Goal: Task Accomplishment & Management: Complete application form

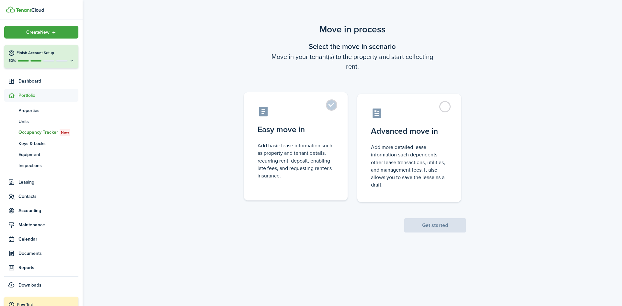
click at [294, 166] on control-radio-card-description "Add basic lease information such as property and tenant details, recurring rent…" at bounding box center [295, 161] width 76 height 38
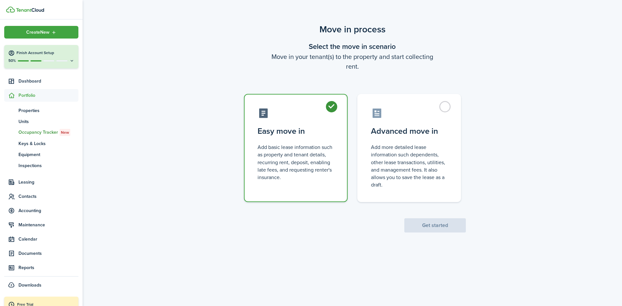
radio input "true"
click at [414, 226] on button "Get started" at bounding box center [435, 225] width 62 height 14
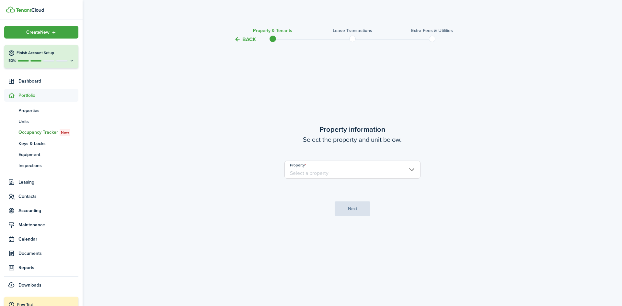
click at [402, 167] on input "Property" at bounding box center [352, 170] width 136 height 18
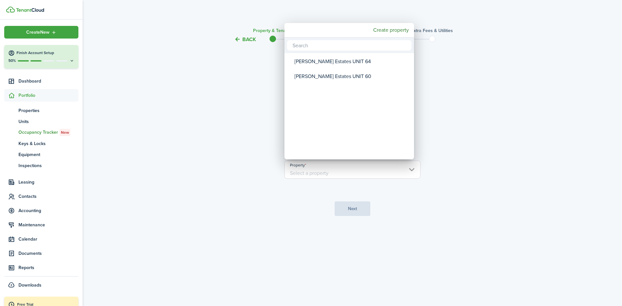
click at [455, 119] on div at bounding box center [310, 153] width 725 height 410
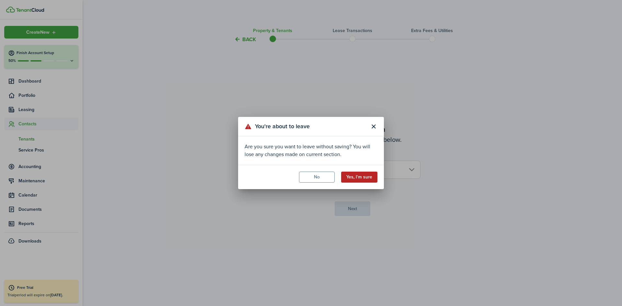
click at [361, 177] on button "Yes, I'm sure" at bounding box center [359, 177] width 36 height 11
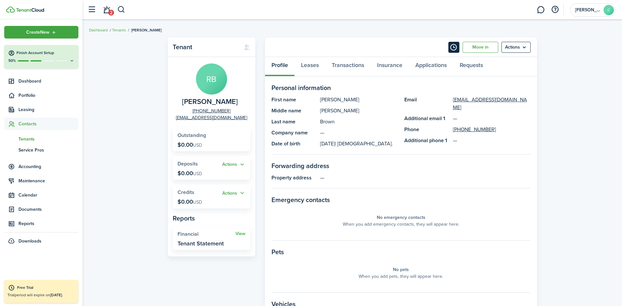
click at [456, 50] on button "Timeline" at bounding box center [453, 47] width 11 height 11
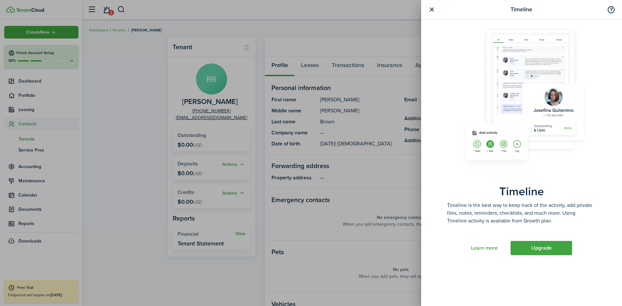
click at [379, 42] on div "Timeline Timeline Timeline is the best way to keep track of the activity, add p…" at bounding box center [311, 153] width 622 height 306
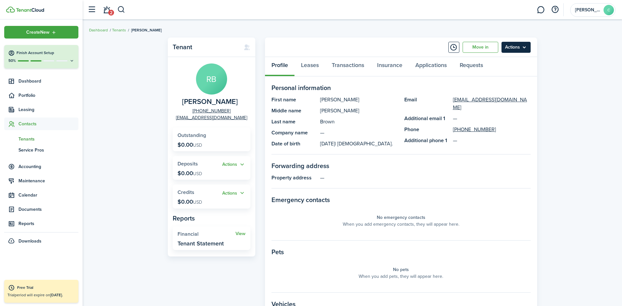
click at [508, 50] on menu-btn "Actions" at bounding box center [515, 47] width 29 height 11
click at [423, 43] on panel-main-header "Move in Actions" at bounding box center [401, 47] width 272 height 19
click at [478, 47] on link "Move in" at bounding box center [480, 47] width 36 height 11
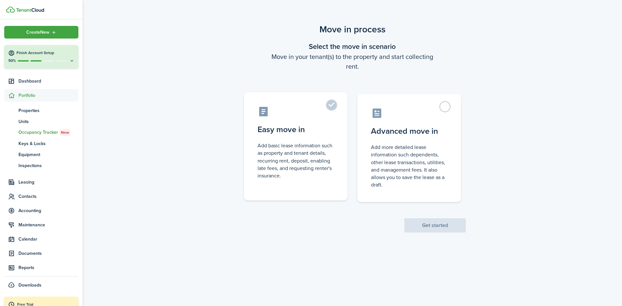
click at [333, 105] on label "Easy move in Add basic lease information such as property and tenant details, r…" at bounding box center [296, 146] width 104 height 108
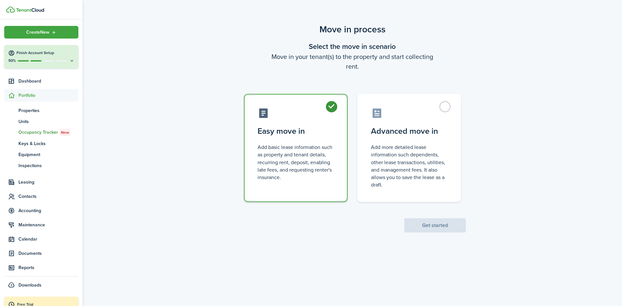
radio input "true"
click at [422, 221] on button "Get started" at bounding box center [435, 225] width 62 height 14
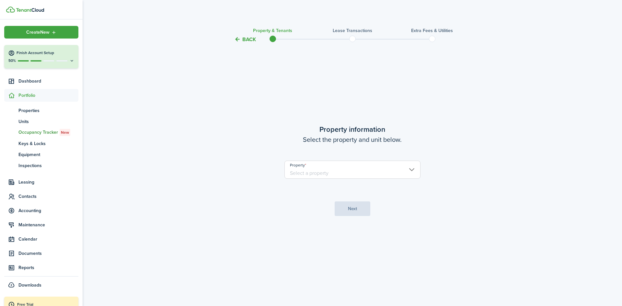
click at [392, 172] on input "Property" at bounding box center [352, 170] width 136 height 18
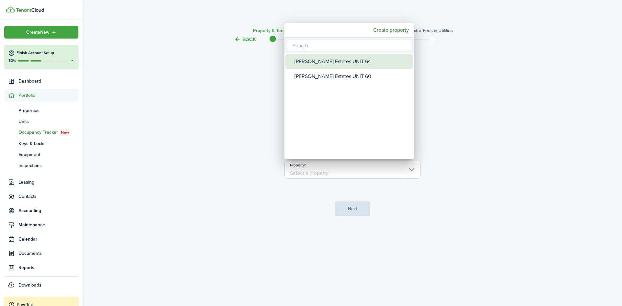
click at [322, 68] on div "[PERSON_NAME] Estates UNIT 64" at bounding box center [351, 61] width 115 height 15
type input "[PERSON_NAME] Estates UNIT 64"
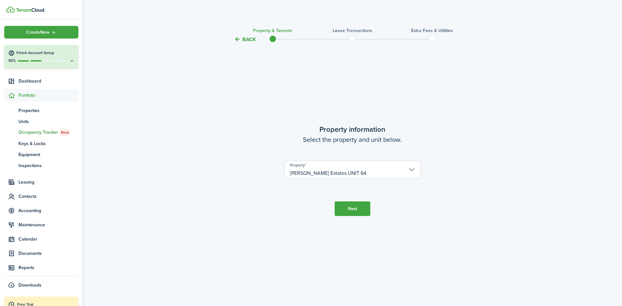
click at [353, 209] on button "Next" at bounding box center [353, 208] width 36 height 15
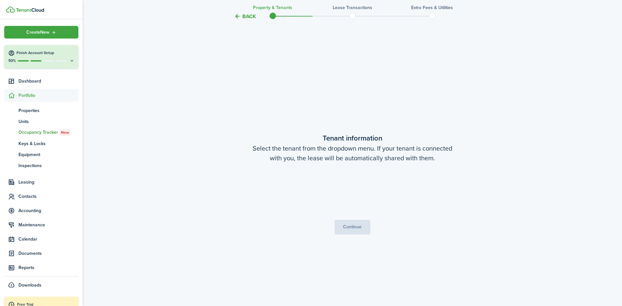
scroll to position [263, 0]
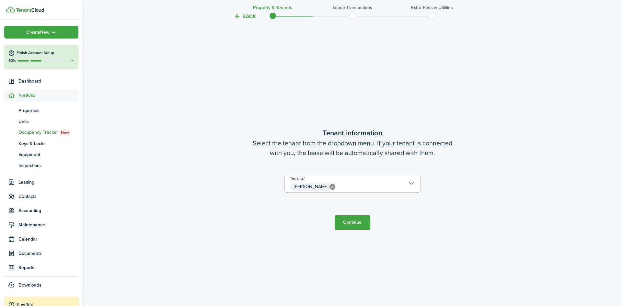
click at [378, 188] on span "[PERSON_NAME]" at bounding box center [352, 186] width 135 height 11
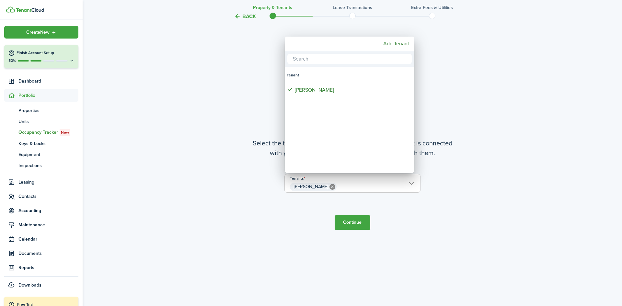
click at [378, 188] on div at bounding box center [310, 153] width 725 height 410
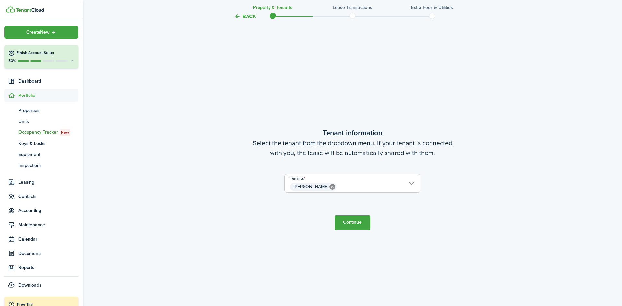
click at [378, 188] on span "[PERSON_NAME]" at bounding box center [352, 186] width 135 height 11
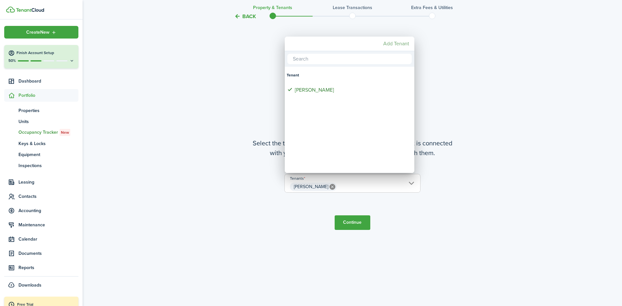
click at [390, 44] on mbsc-button "Add Tenant" at bounding box center [396, 44] width 31 height 12
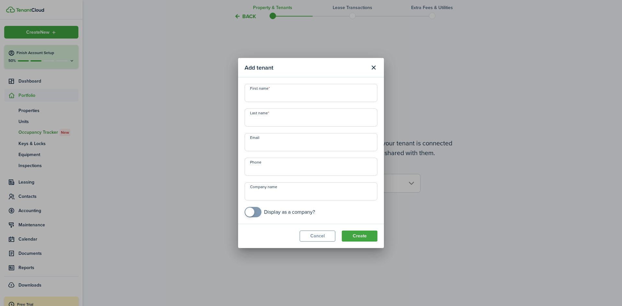
click at [318, 94] on input "First name" at bounding box center [311, 93] width 133 height 18
type input "[PERSON_NAME]"
type input "b"
type input "[PERSON_NAME]"
type input "[EMAIL_ADDRESS][DOMAIN_NAME]"
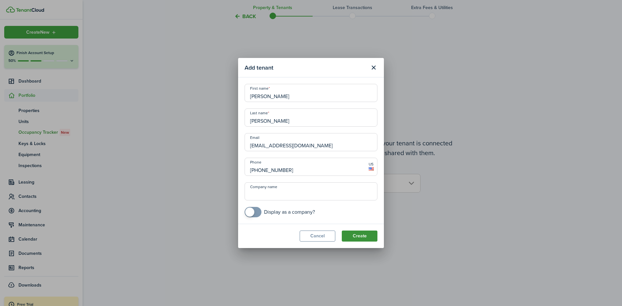
type input "[PHONE_NUMBER]"
click at [348, 238] on button "Create" at bounding box center [360, 236] width 36 height 11
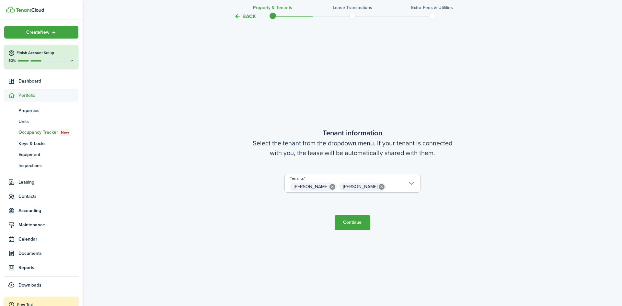
click at [355, 223] on button "Continue" at bounding box center [353, 222] width 36 height 15
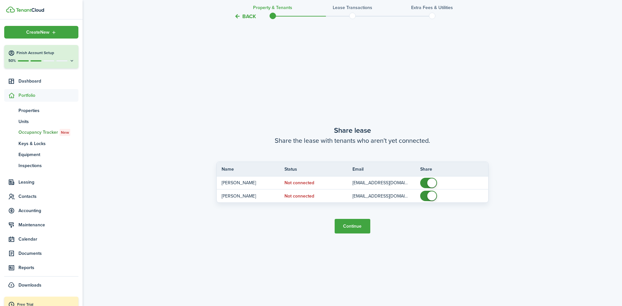
scroll to position [569, 0]
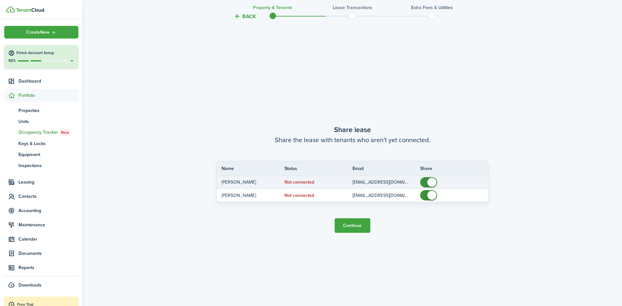
checkbox input "false"
click at [431, 183] on span at bounding box center [431, 182] width 9 height 9
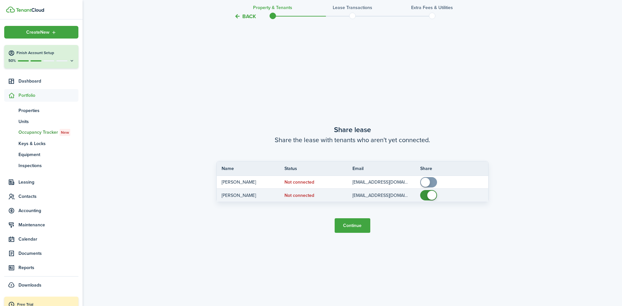
checkbox input "false"
click at [432, 197] on span at bounding box center [431, 195] width 9 height 9
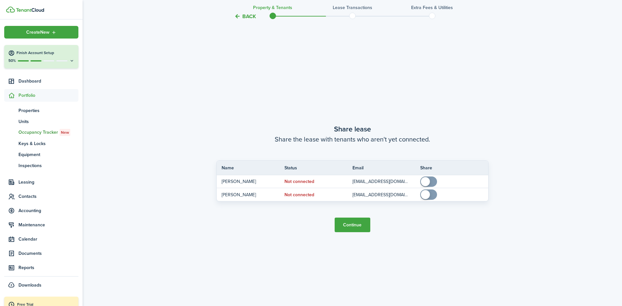
scroll to position [570, 0]
click at [366, 227] on button "Continue" at bounding box center [353, 224] width 36 height 15
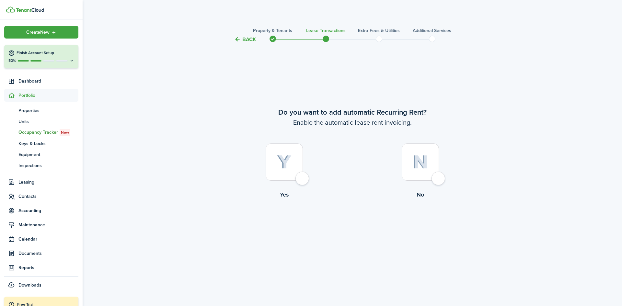
click at [270, 167] on div at bounding box center [284, 161] width 37 height 37
radio input "true"
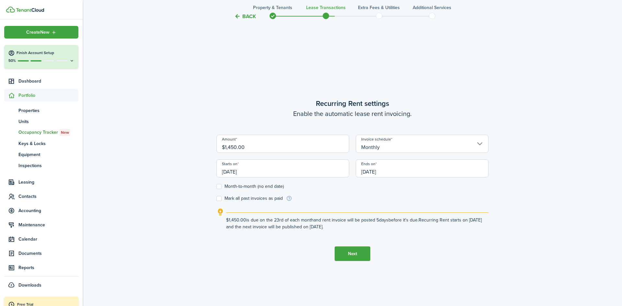
scroll to position [263, 0]
click at [235, 172] on input "[DATE]" at bounding box center [282, 167] width 133 height 18
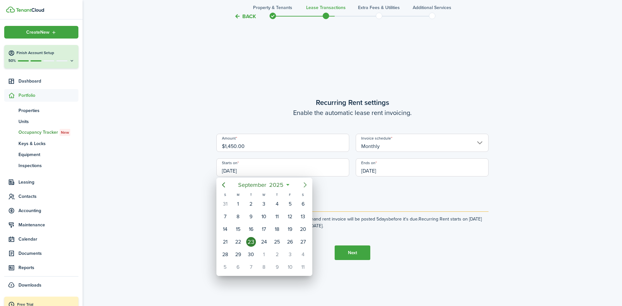
click at [307, 184] on icon "Next page" at bounding box center [305, 185] width 8 height 8
click at [266, 205] on div "1" at bounding box center [264, 204] width 10 height 10
type input "[DATE]"
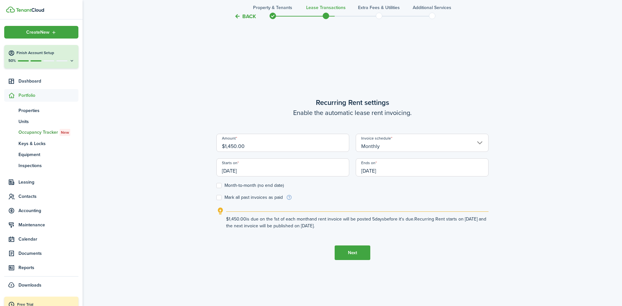
click at [386, 147] on input "Monthly" at bounding box center [422, 143] width 133 height 18
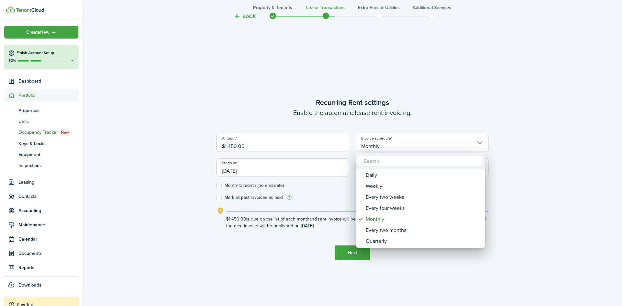
click at [340, 186] on div at bounding box center [310, 153] width 725 height 410
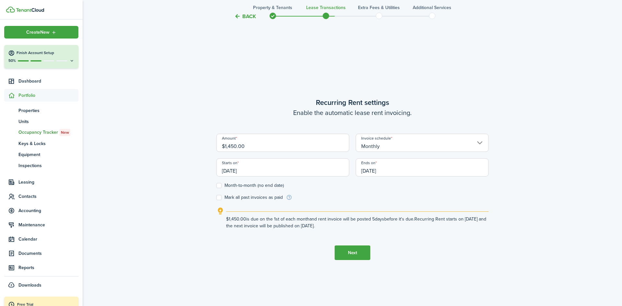
click at [375, 173] on input "[DATE]" at bounding box center [422, 167] width 133 height 18
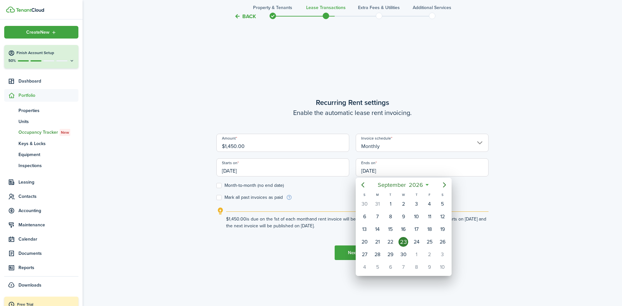
click at [375, 173] on div at bounding box center [310, 153] width 725 height 410
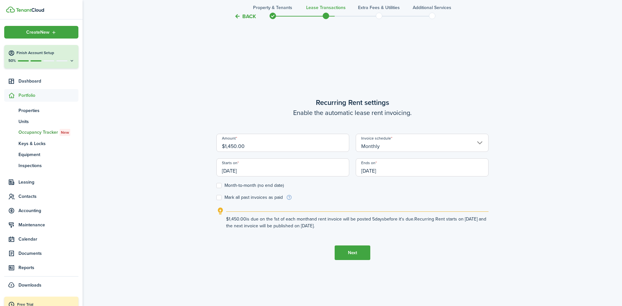
click at [374, 172] on input "[DATE]" at bounding box center [422, 167] width 133 height 18
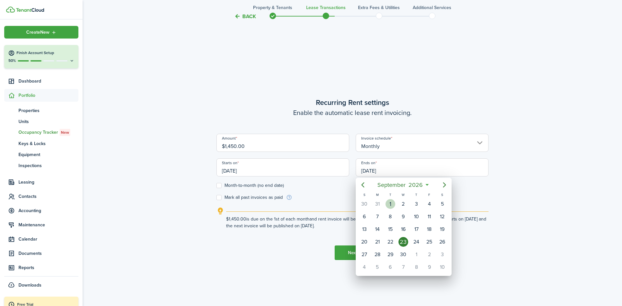
click at [392, 206] on div "1" at bounding box center [390, 204] width 10 height 10
type input "[DATE]"
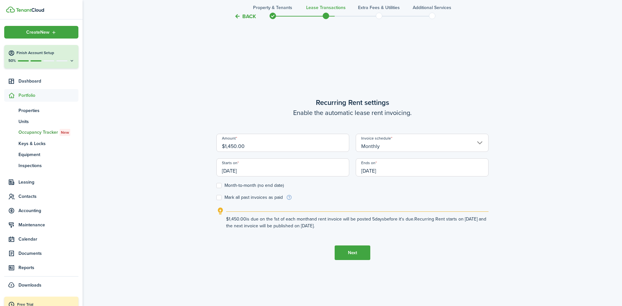
click at [356, 251] on button "Next" at bounding box center [353, 252] width 36 height 15
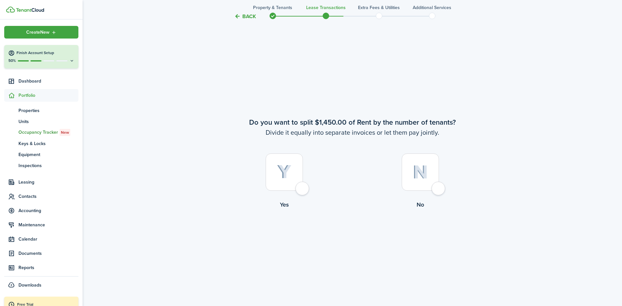
scroll to position [569, 0]
click at [417, 173] on img at bounding box center [420, 171] width 15 height 14
radio input "true"
click at [280, 166] on img at bounding box center [284, 171] width 15 height 14
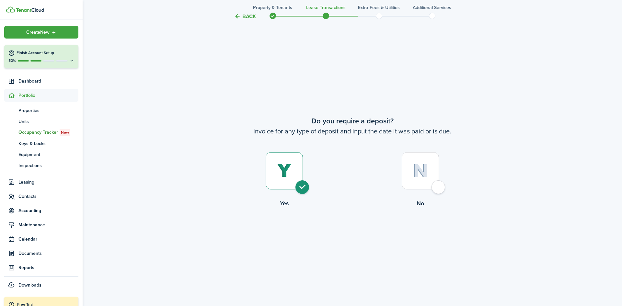
radio input "true"
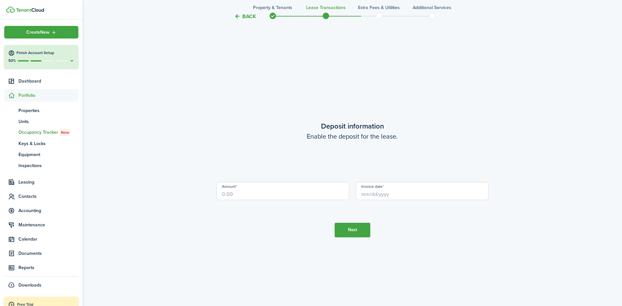
scroll to position [1181, 0]
click at [266, 192] on input "Amount" at bounding box center [282, 191] width 133 height 18
click at [365, 196] on input "Invoice date" at bounding box center [422, 191] width 133 height 18
type input "$1,450.00"
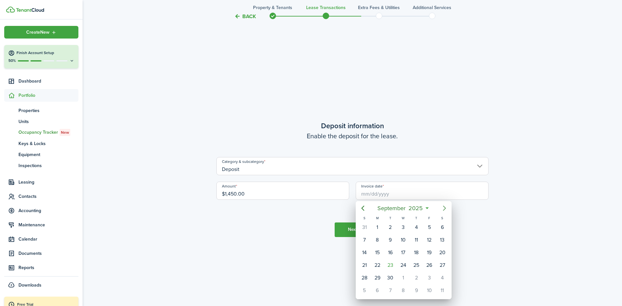
click at [441, 211] on icon "Next page" at bounding box center [444, 208] width 8 height 8
click at [404, 227] on div "1" at bounding box center [403, 227] width 10 height 10
type input "[DATE]"
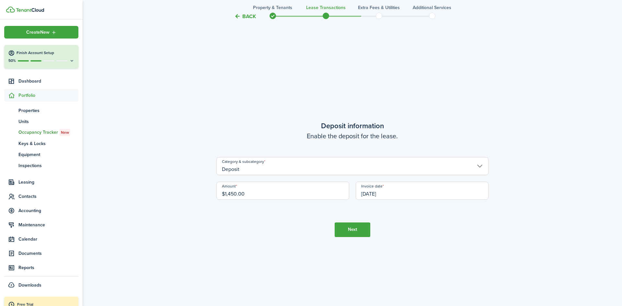
click at [355, 232] on button "Next" at bounding box center [353, 229] width 36 height 15
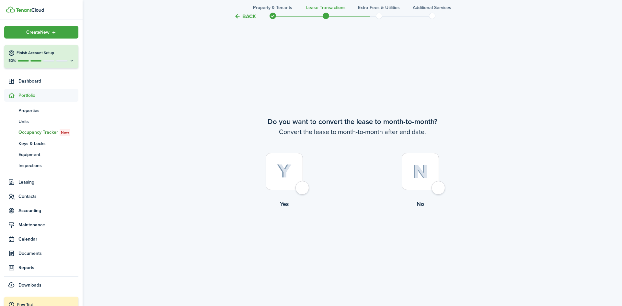
scroll to position [1487, 0]
click at [288, 175] on img at bounding box center [284, 171] width 15 height 14
radio input "true"
click at [344, 234] on button "Continue" at bounding box center [353, 234] width 36 height 15
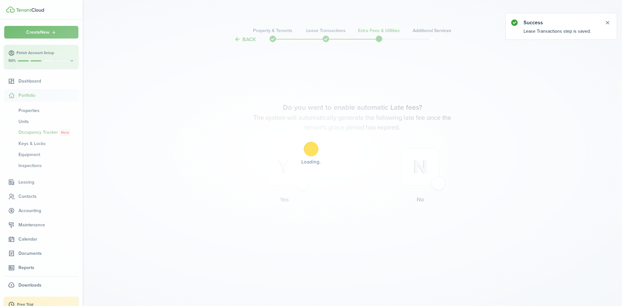
scroll to position [0, 0]
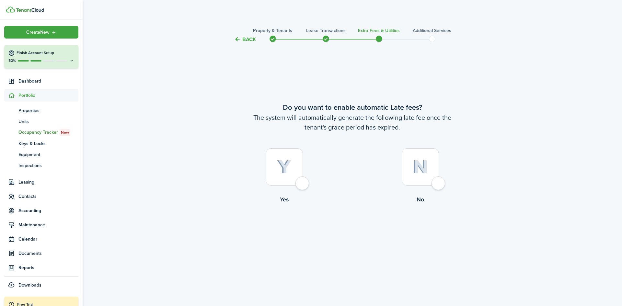
click at [280, 167] on img at bounding box center [284, 167] width 15 height 14
radio input "true"
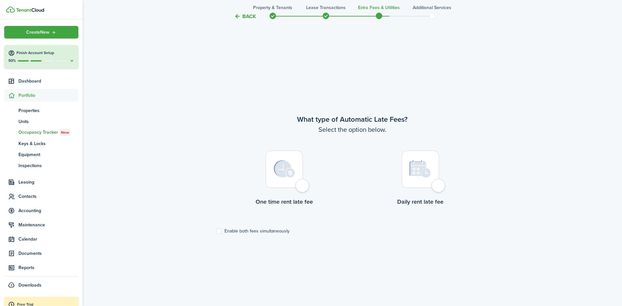
scroll to position [263, 0]
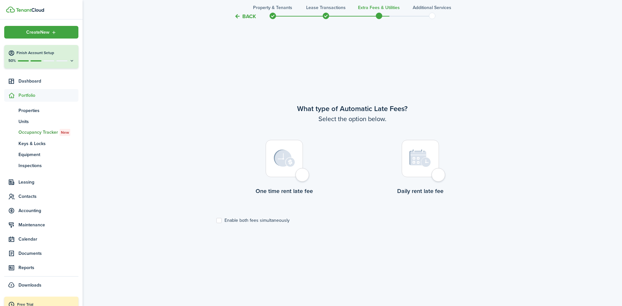
click at [277, 159] on img at bounding box center [284, 158] width 21 height 17
radio input "true"
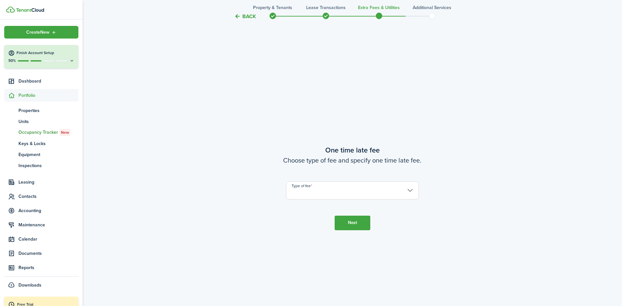
scroll to position [569, 0]
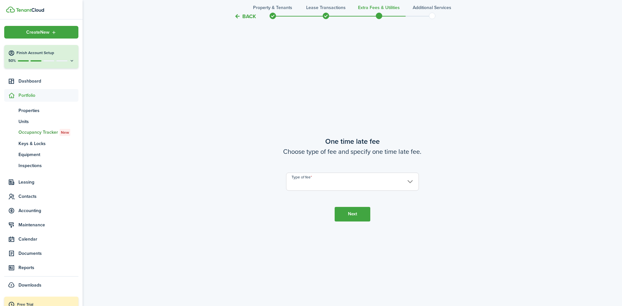
click at [299, 185] on input "Type of fee" at bounding box center [352, 182] width 133 height 18
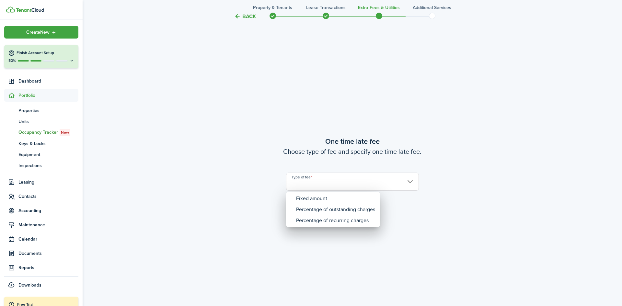
click at [360, 188] on div at bounding box center [310, 153] width 725 height 410
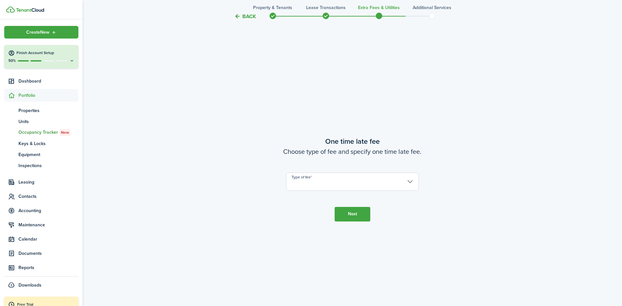
click at [365, 185] on input "Type of fee" at bounding box center [352, 182] width 133 height 18
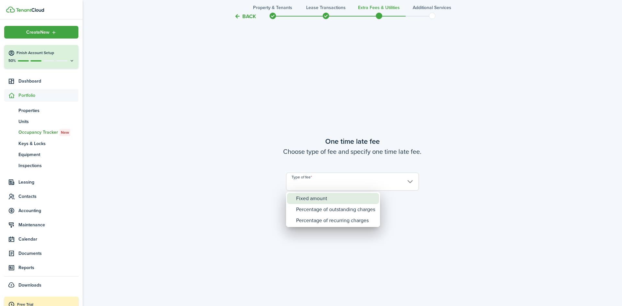
click at [323, 201] on div "Fixed amount" at bounding box center [335, 198] width 79 height 11
type input "Fixed amount"
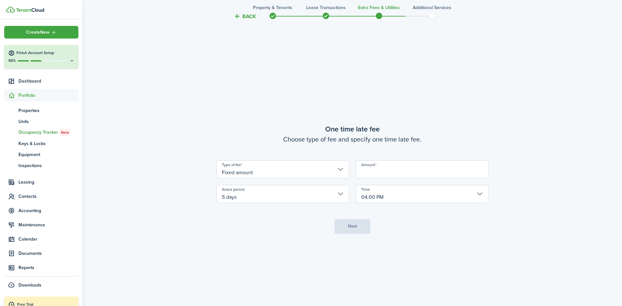
click at [323, 201] on input "5 days" at bounding box center [282, 194] width 133 height 18
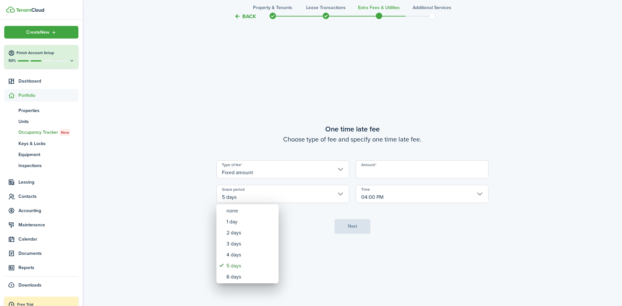
click at [392, 171] on div at bounding box center [310, 153] width 725 height 410
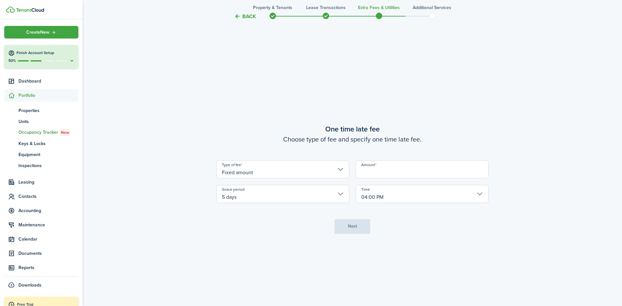
click at [392, 171] on input "Amount" at bounding box center [422, 169] width 133 height 18
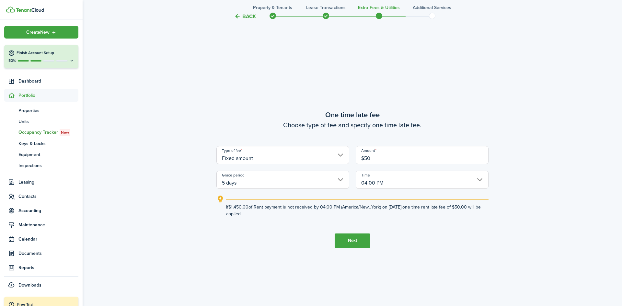
click at [385, 193] on lease-wizard-late-fee-onetime "One time late fee Choose type of fee and specify one time late fee. Type of fee…" at bounding box center [352, 163] width 272 height 108
type input "$50.00"
click at [385, 194] on lease-wizard-late-fee-onetime "One time late fee Choose type of fee and specify one time late fee. Type of fee…" at bounding box center [352, 163] width 272 height 108
click at [344, 239] on button "Next" at bounding box center [353, 240] width 36 height 15
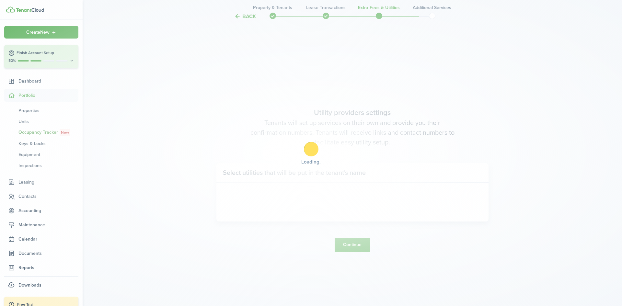
scroll to position [875, 0]
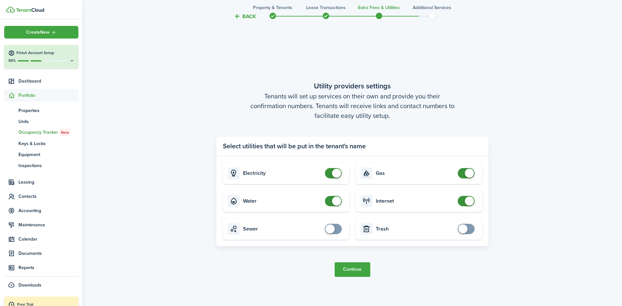
checkbox input "false"
click at [333, 204] on span at bounding box center [333, 201] width 6 height 10
checkbox input "false"
click at [463, 176] on span at bounding box center [466, 173] width 6 height 10
click at [355, 268] on button "Continue" at bounding box center [353, 269] width 36 height 15
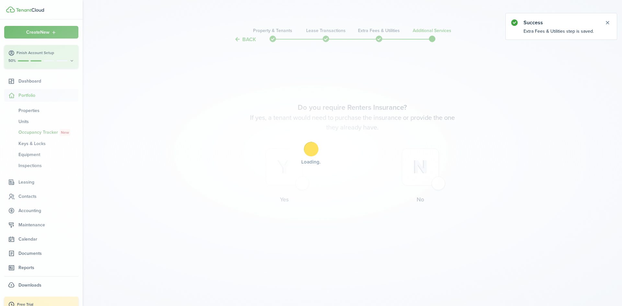
scroll to position [0, 0]
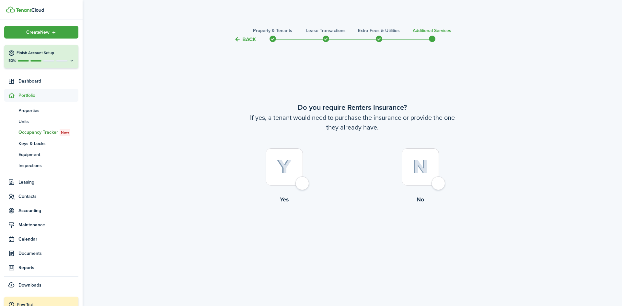
click at [286, 162] on img at bounding box center [284, 167] width 15 height 14
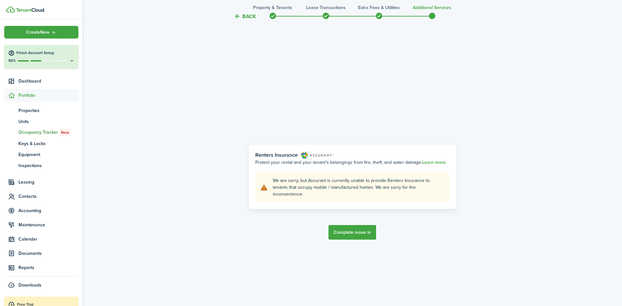
scroll to position [263, 0]
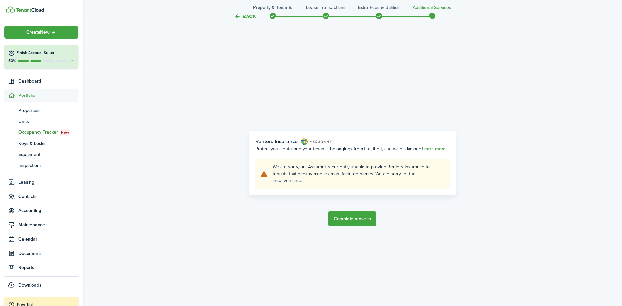
click at [246, 17] on button "Back" at bounding box center [245, 16] width 22 height 7
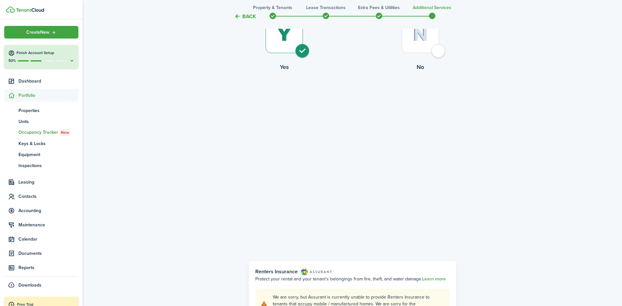
scroll to position [0, 0]
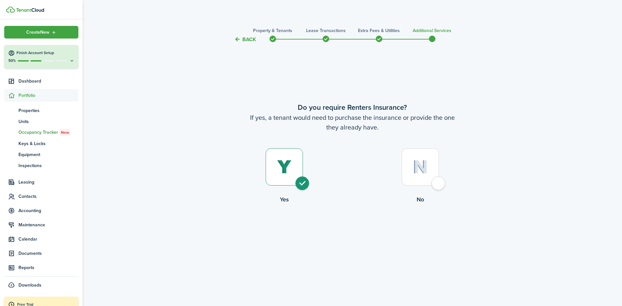
click at [415, 163] on img at bounding box center [420, 167] width 15 height 14
radio input "false"
radio input "true"
click at [364, 228] on button "Complete move in" at bounding box center [352, 230] width 48 height 15
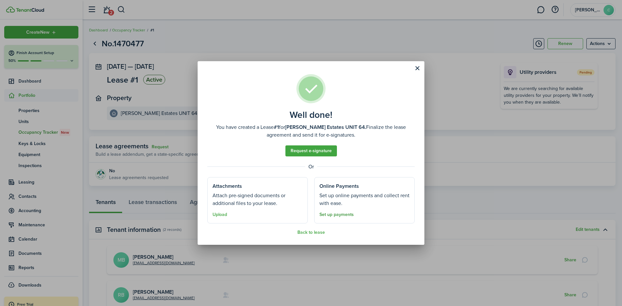
click at [328, 215] on link "Set up payments" at bounding box center [336, 214] width 34 height 5
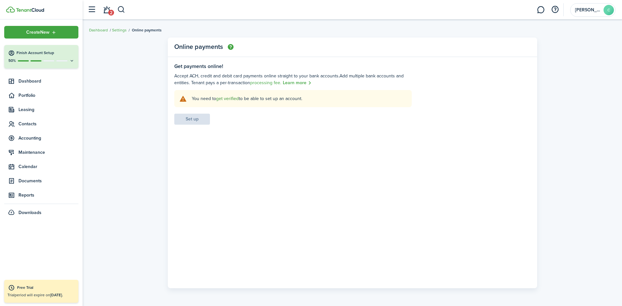
click at [229, 99] on link "get verified" at bounding box center [227, 98] width 23 height 7
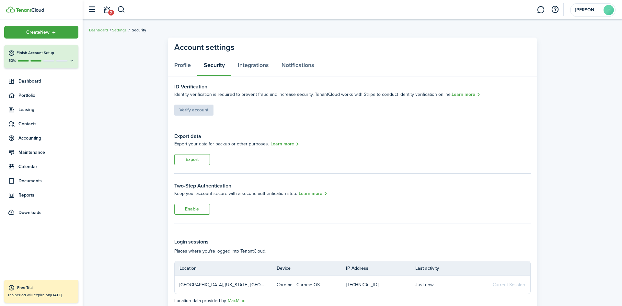
click at [199, 112] on div "Verify account" at bounding box center [193, 106] width 39 height 17
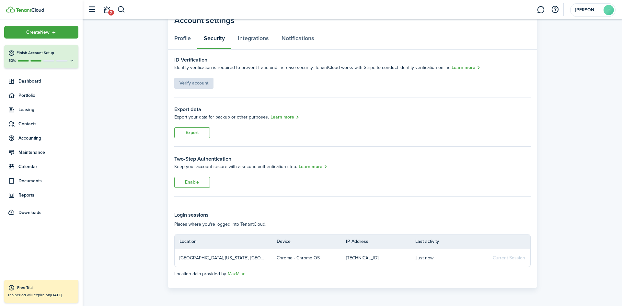
click at [209, 83] on div "Verify account" at bounding box center [193, 79] width 39 height 17
click at [456, 69] on link "Learn more" at bounding box center [465, 67] width 29 height 7
click at [154, 90] on account-settings-layout "Account settings Profile Security Integrations Notifications ID Verification Id…" at bounding box center [352, 149] width 539 height 284
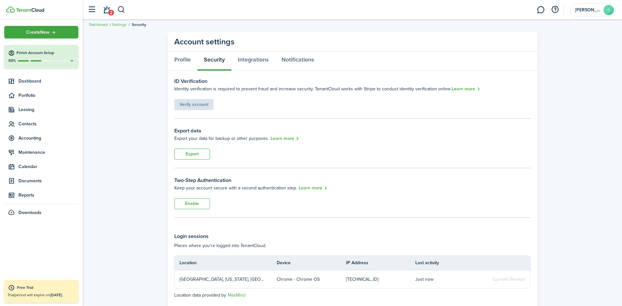
scroll to position [0, 0]
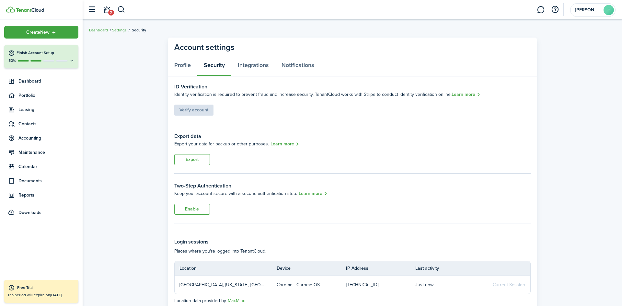
click at [193, 109] on div "Verify account" at bounding box center [193, 106] width 39 height 17
click at [245, 64] on link "Integrations" at bounding box center [253, 66] width 44 height 19
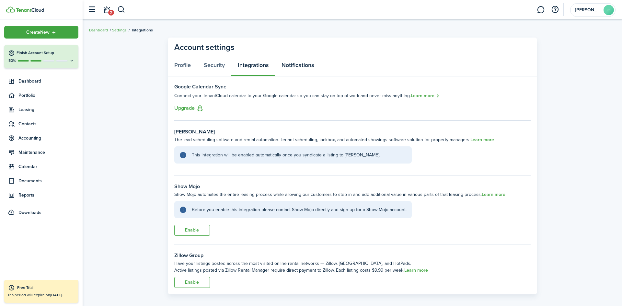
click at [298, 64] on link "Notifications" at bounding box center [297, 66] width 45 height 19
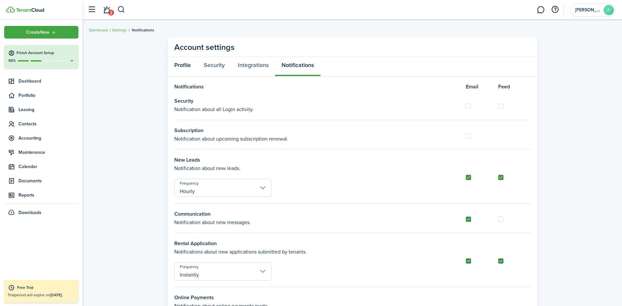
click at [187, 67] on link "Profile" at bounding box center [182, 66] width 29 height 19
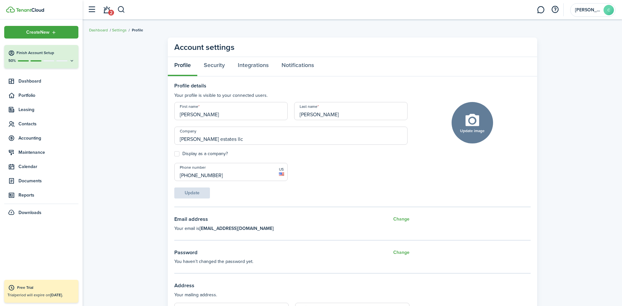
click at [176, 154] on label "Display as a company?" at bounding box center [200, 153] width 53 height 5
click at [174, 154] on input "Display as a company?" at bounding box center [174, 154] width 0 height 0
checkbox input "true"
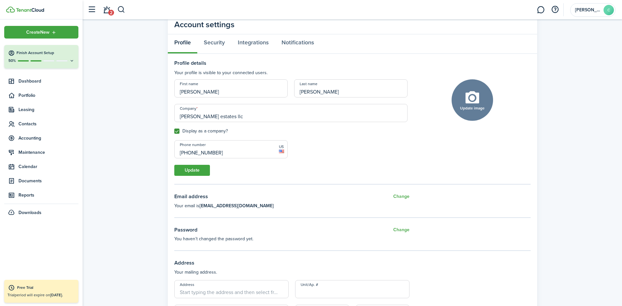
scroll to position [24, 0]
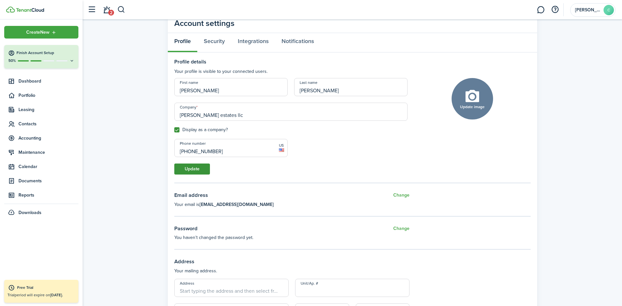
click at [201, 165] on button "Update" at bounding box center [192, 169] width 36 height 11
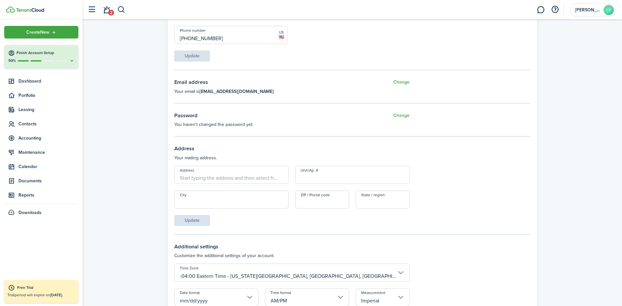
scroll to position [138, 0]
click at [222, 178] on input "Address" at bounding box center [231, 174] width 114 height 18
type input "[STREET_ADDRESS][PERSON_NAME]"
type input "Seffner"
type input "33584"
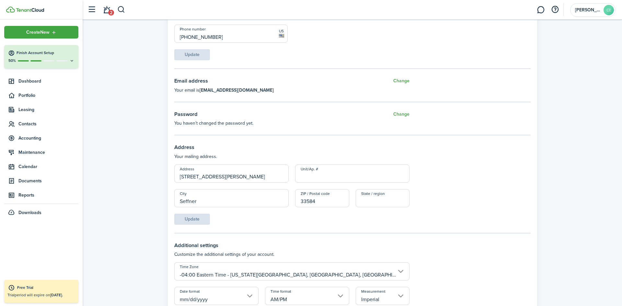
type input "FL"
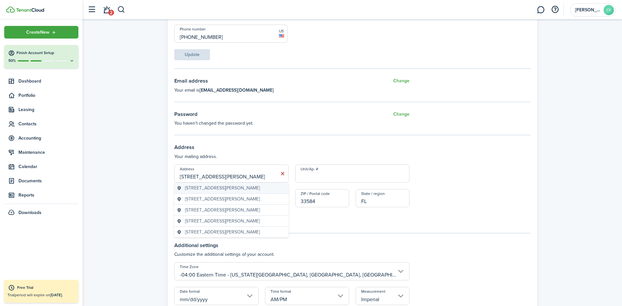
click at [234, 191] on span "[STREET_ADDRESS][PERSON_NAME]" at bounding box center [222, 188] width 75 height 7
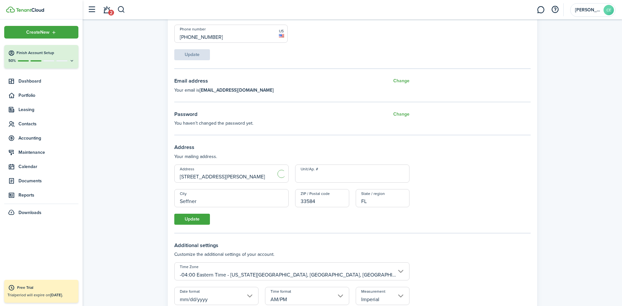
type input "[STREET_ADDRESS][PERSON_NAME][PERSON_NAME]"
click at [199, 217] on button "Update" at bounding box center [192, 219] width 36 height 11
click at [268, 179] on input "[STREET_ADDRESS][PERSON_NAME][PERSON_NAME]" at bounding box center [231, 174] width 114 height 18
click at [281, 212] on div "City Seffner" at bounding box center [231, 201] width 121 height 25
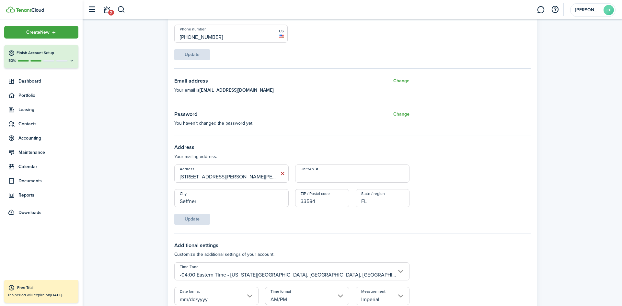
click at [281, 212] on div "City Seffner" at bounding box center [231, 201] width 121 height 25
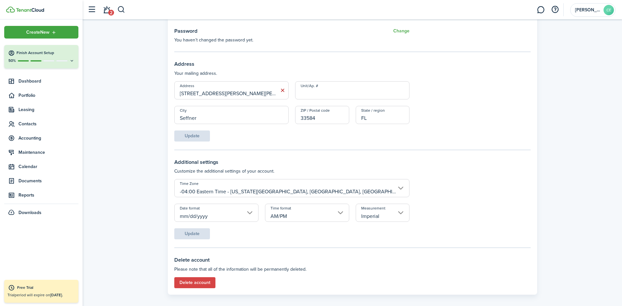
scroll to position [228, 0]
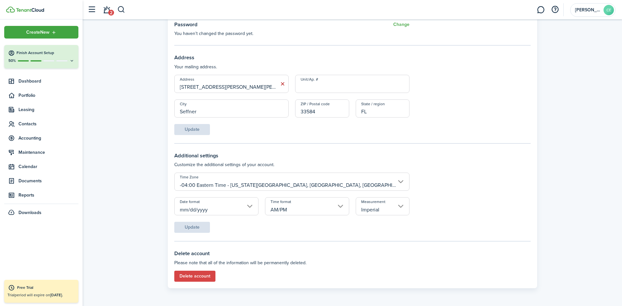
click at [402, 205] on input "Imperial" at bounding box center [383, 206] width 54 height 18
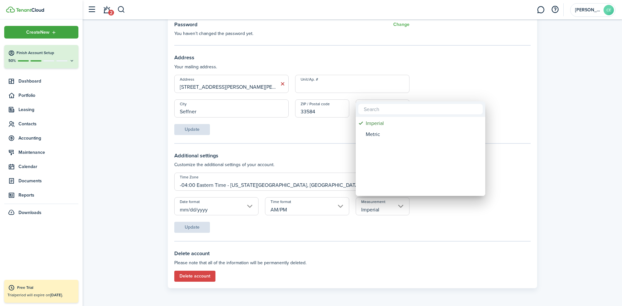
click at [371, 231] on div at bounding box center [310, 153] width 725 height 410
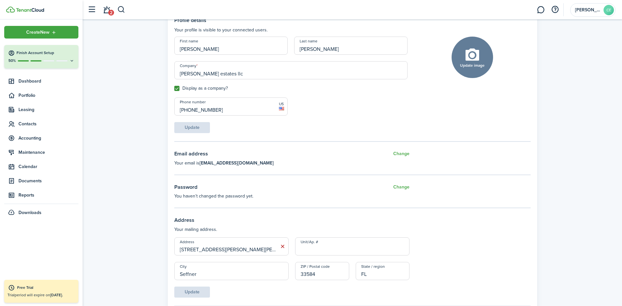
scroll to position [0, 0]
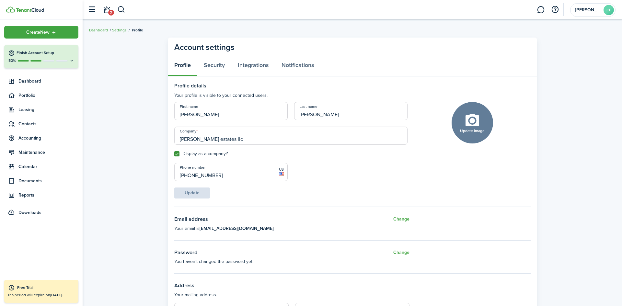
click at [49, 61] on div at bounding box center [49, 60] width 12 height 1
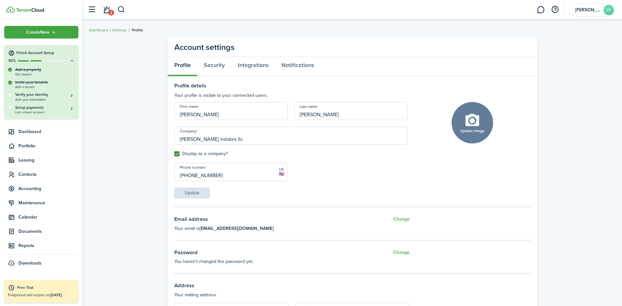
click at [49, 61] on div at bounding box center [49, 60] width 12 height 1
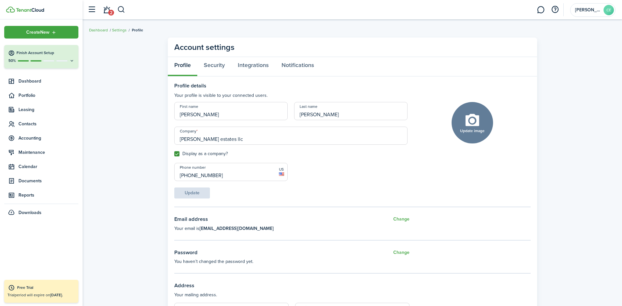
click at [48, 61] on div at bounding box center [49, 60] width 12 height 1
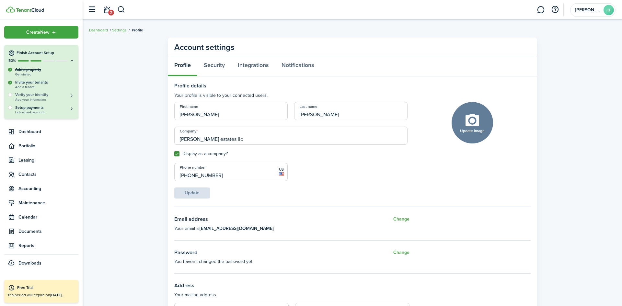
click at [22, 96] on h5 "Verify your identity" at bounding box center [44, 95] width 59 height 6
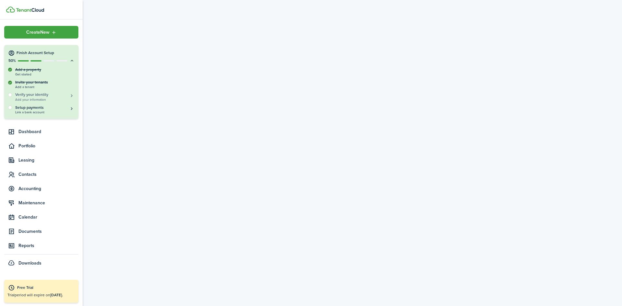
click at [71, 97] on button "Verify your identity Add your information" at bounding box center [44, 96] width 59 height 9
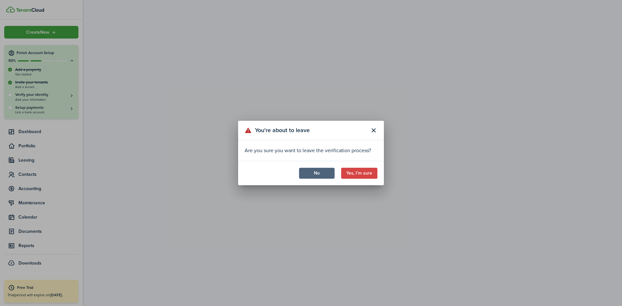
click at [308, 175] on button "No" at bounding box center [317, 173] width 36 height 11
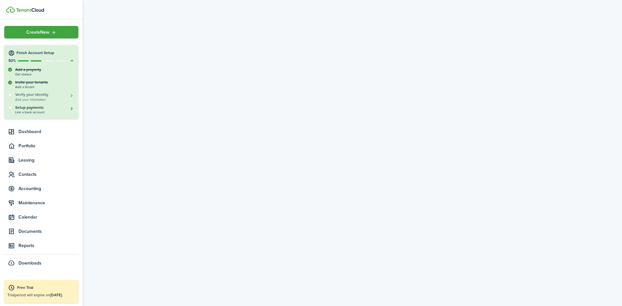
click at [26, 94] on h5 "Verify your identity" at bounding box center [44, 95] width 59 height 6
click at [71, 96] on button "Verify your identity Add your information" at bounding box center [44, 96] width 59 height 9
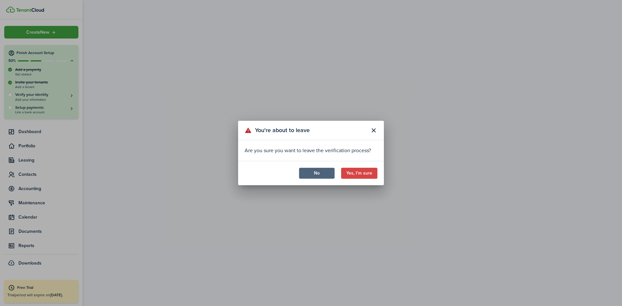
click at [314, 172] on button "No" at bounding box center [317, 173] width 36 height 11
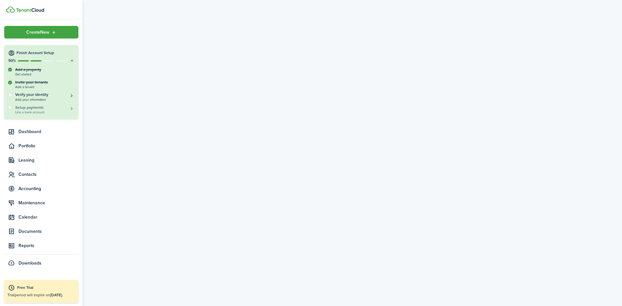
click at [31, 110] on span "Link a bank account" at bounding box center [44, 112] width 59 height 4
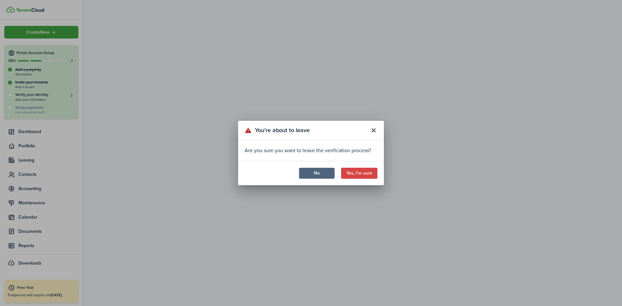
click at [307, 172] on button "No" at bounding box center [317, 173] width 36 height 11
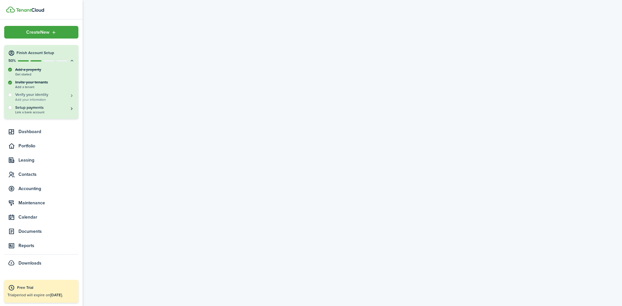
click at [72, 97] on button "Verify your identity Add your information" at bounding box center [44, 96] width 59 height 9
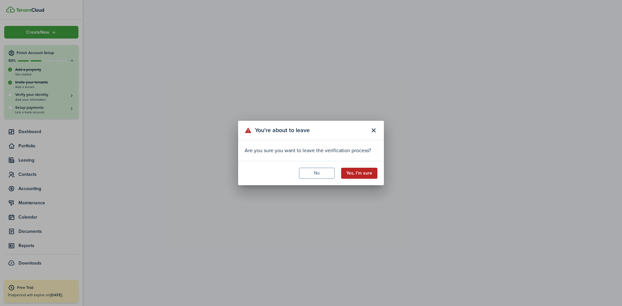
click at [355, 173] on button "Yes, I'm sure" at bounding box center [359, 173] width 36 height 11
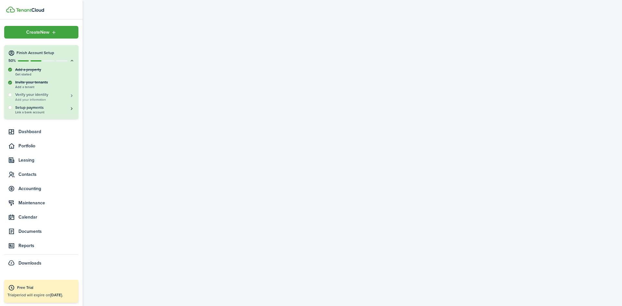
click at [19, 98] on span "Add your information" at bounding box center [44, 100] width 59 height 4
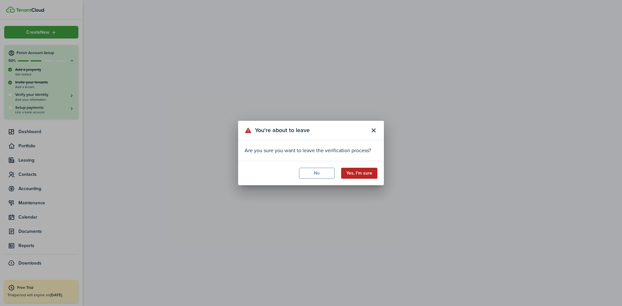
click at [361, 176] on button "Yes, I'm sure" at bounding box center [359, 173] width 36 height 11
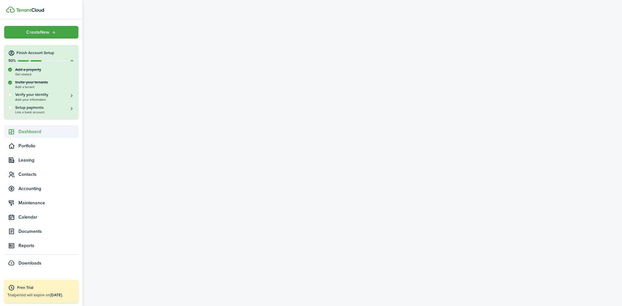
click at [26, 132] on span "Dashboard" at bounding box center [48, 131] width 60 height 7
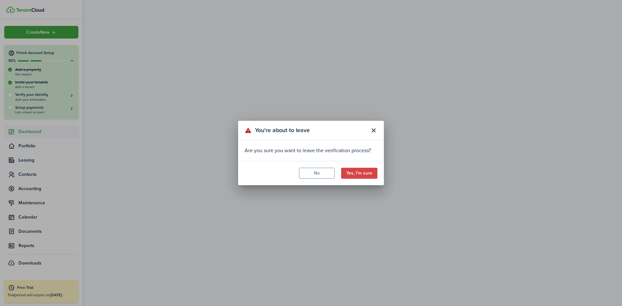
click at [26, 132] on div "You're about to leave Are you sure you want to leave the verification process? …" at bounding box center [311, 153] width 622 height 306
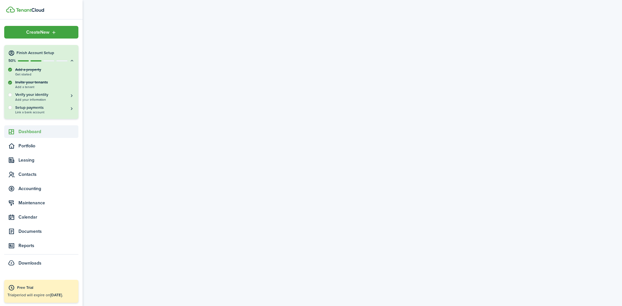
click at [26, 132] on span "Dashboard" at bounding box center [48, 131] width 60 height 7
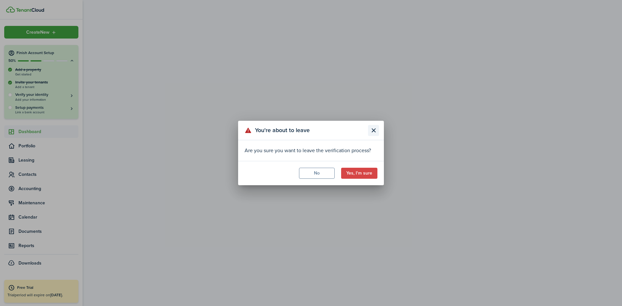
click at [370, 132] on button "Close modal" at bounding box center [373, 130] width 11 height 11
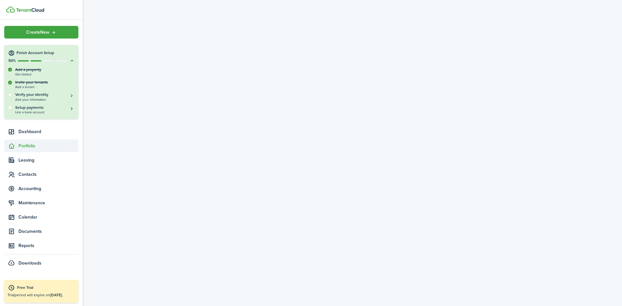
click at [26, 149] on span "Portfolio" at bounding box center [48, 145] width 60 height 7
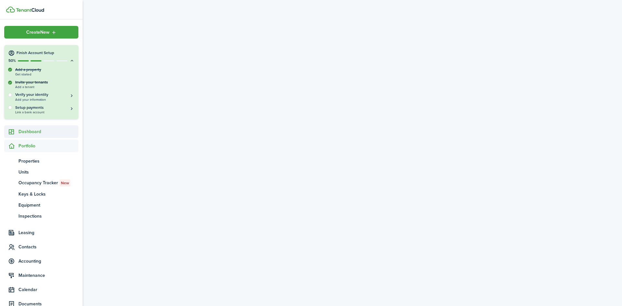
click at [26, 131] on span "Dashboard" at bounding box center [48, 131] width 60 height 7
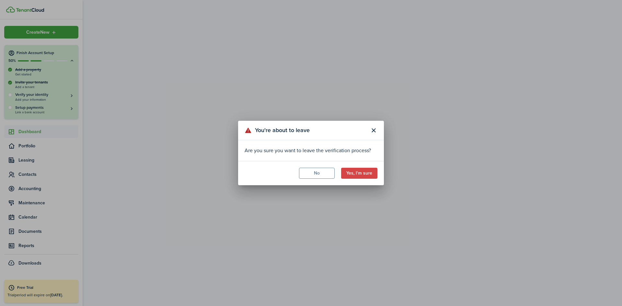
click at [26, 131] on div "You're about to leave Are you sure you want to leave the verification process? …" at bounding box center [311, 153] width 622 height 306
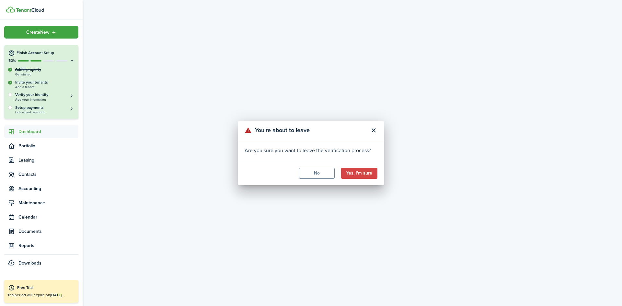
click at [26, 131] on span "Dashboard" at bounding box center [48, 131] width 60 height 7
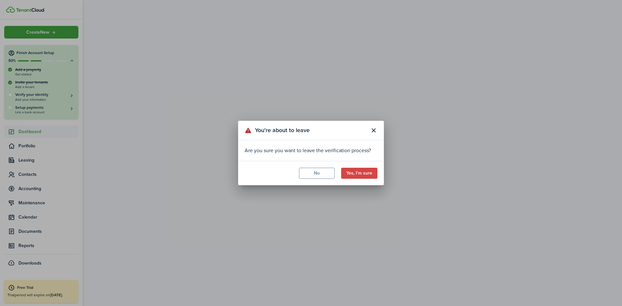
click at [25, 177] on div "You're about to leave Are you sure you want to leave the verification process? …" at bounding box center [311, 153] width 622 height 306
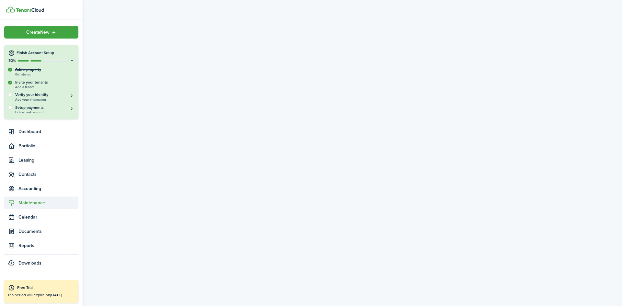
click at [30, 201] on span "Maintenance" at bounding box center [48, 202] width 60 height 7
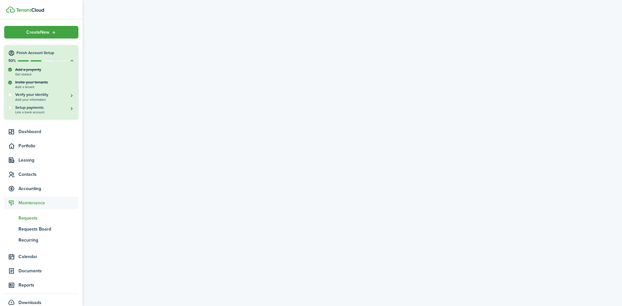
click at [31, 220] on span "Requests" at bounding box center [48, 218] width 60 height 7
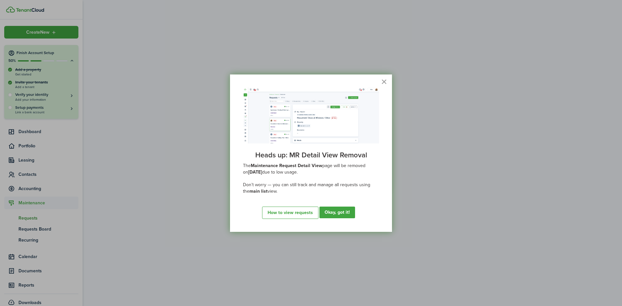
click at [384, 82] on button "×" at bounding box center [384, 81] width 6 height 10
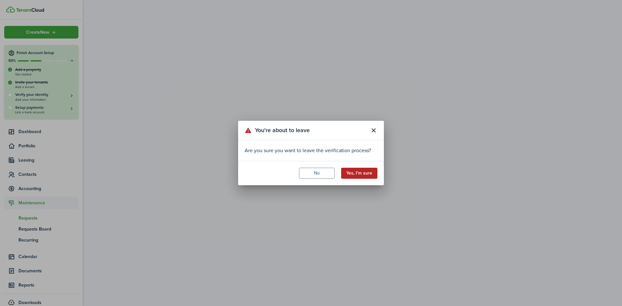
click at [367, 168] on button "Yes, I'm sure" at bounding box center [359, 173] width 36 height 11
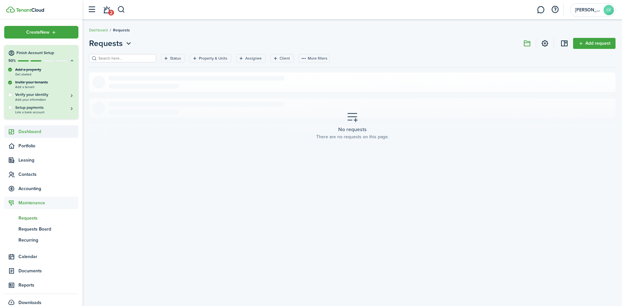
click at [27, 135] on span "Dashboard" at bounding box center [48, 131] width 60 height 7
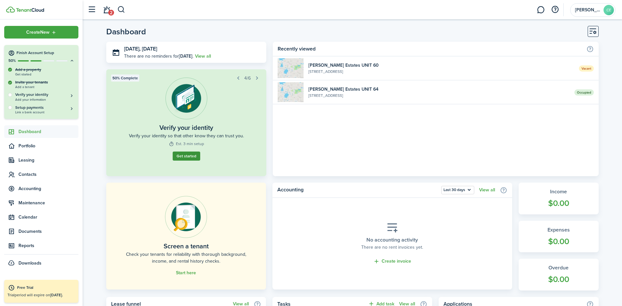
click at [187, 158] on button "Get started" at bounding box center [187, 156] width 28 height 9
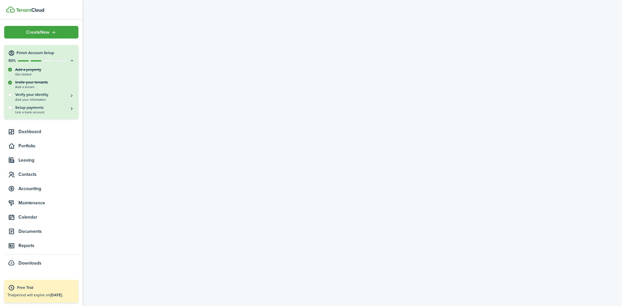
click at [19, 9] on img at bounding box center [30, 10] width 28 height 4
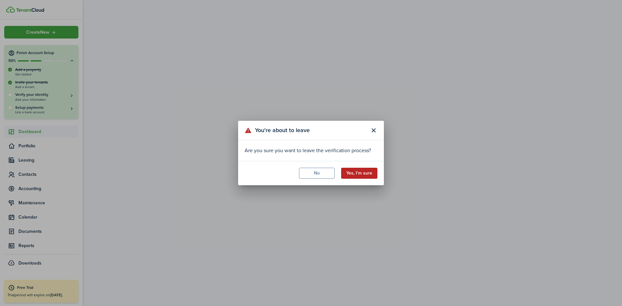
click at [365, 177] on button "Yes, I'm sure" at bounding box center [359, 173] width 36 height 11
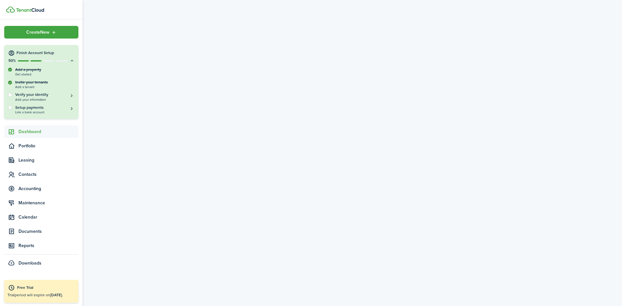
click at [365, 177] on div "You're about to leave Are you sure you want to leave the verification process? …" at bounding box center [311, 153] width 622 height 306
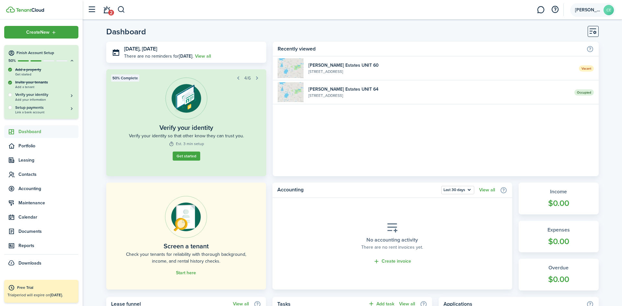
click at [598, 8] on span "[PERSON_NAME] estates llc" at bounding box center [588, 10] width 26 height 5
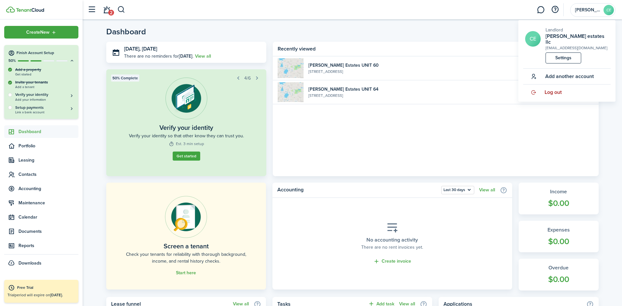
click at [552, 89] on span "Log out" at bounding box center [552, 92] width 17 height 6
